Goal: Information Seeking & Learning: Learn about a topic

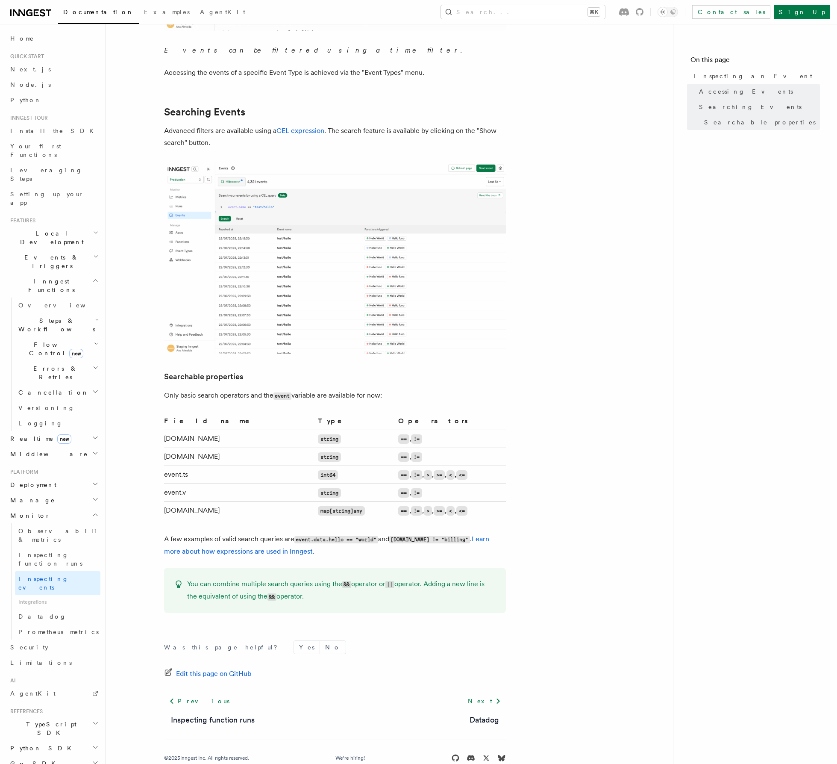
scroll to position [368, 0]
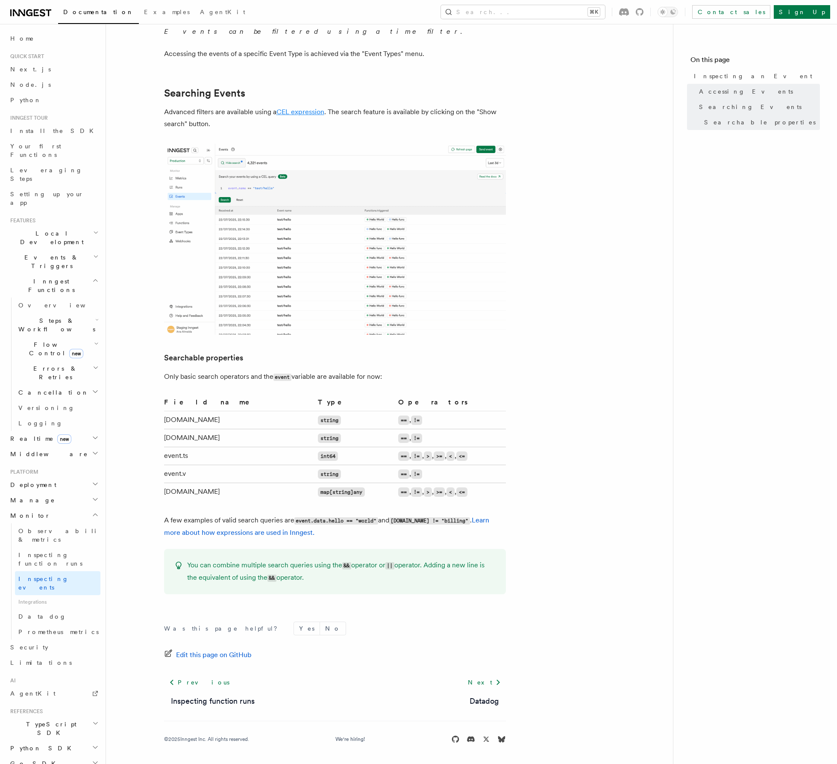
click at [308, 108] on link "CEL expression" at bounding box center [301, 112] width 48 height 8
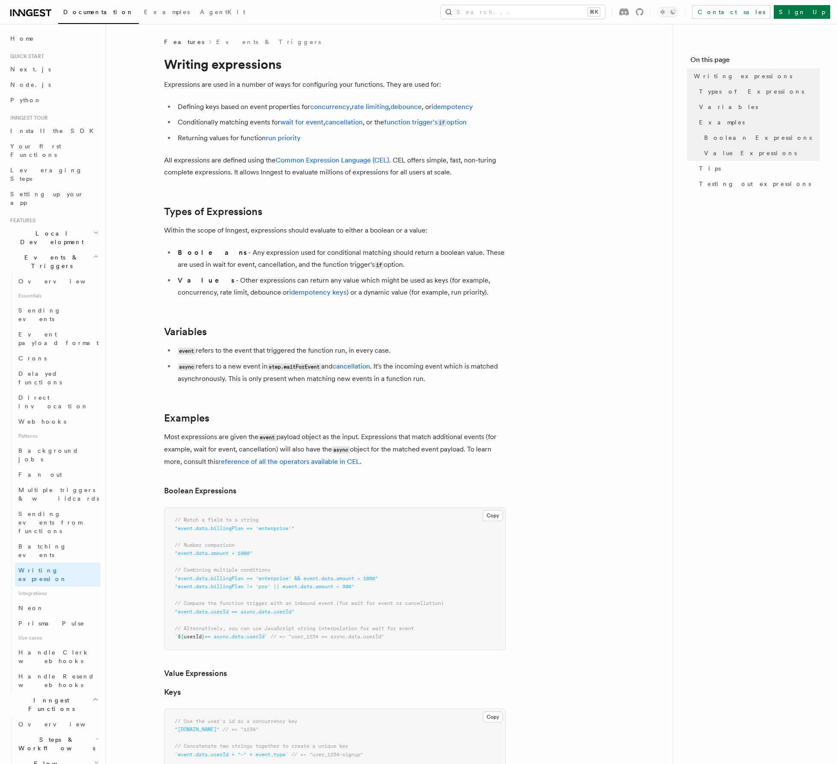
drag, startPoint x: 451, startPoint y: 263, endPoint x: 453, endPoint y: 255, distance: 8.7
click at [453, 255] on li "Booleans - Any expression used for conditional matching should return a boolean…" at bounding box center [340, 259] width 331 height 24
click at [182, 149] on article "Features Events & Triggers Writing expressions Expressions are used in a number…" at bounding box center [390, 693] width 540 height 1310
click at [319, 159] on link "Common Expression Language (CEL)" at bounding box center [333, 160] width 114 height 8
